Goal: Task Accomplishment & Management: Manage account settings

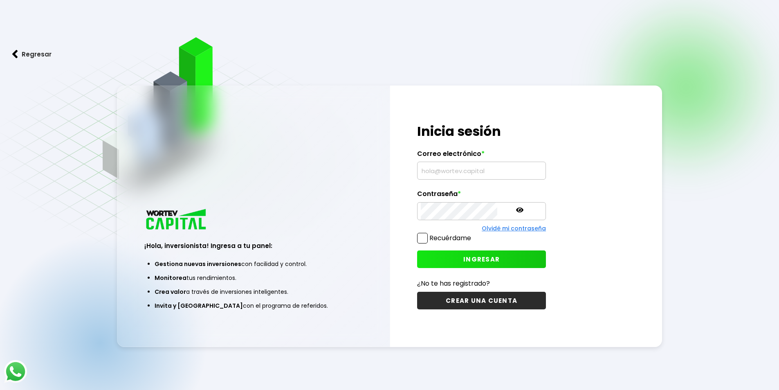
click at [445, 168] on input "text" at bounding box center [481, 170] width 121 height 17
type input "s"
type input "[EMAIL_ADDRESS][DOMAIN_NAME]"
click at [463, 255] on span "INGRESAR" at bounding box center [481, 259] width 36 height 9
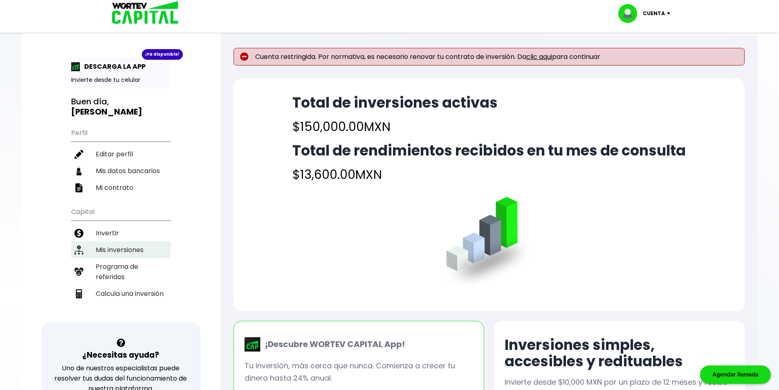
click at [144, 242] on li "Mis inversiones" at bounding box center [120, 249] width 99 height 17
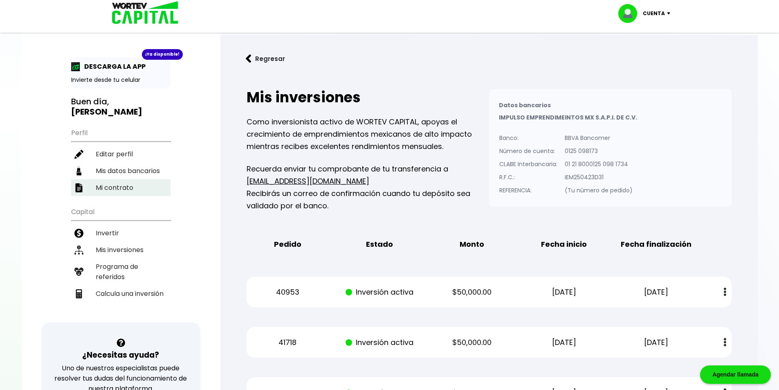
click at [139, 179] on li "Mi contrato" at bounding box center [120, 187] width 99 height 17
